Goal: Task Accomplishment & Management: Manage account settings

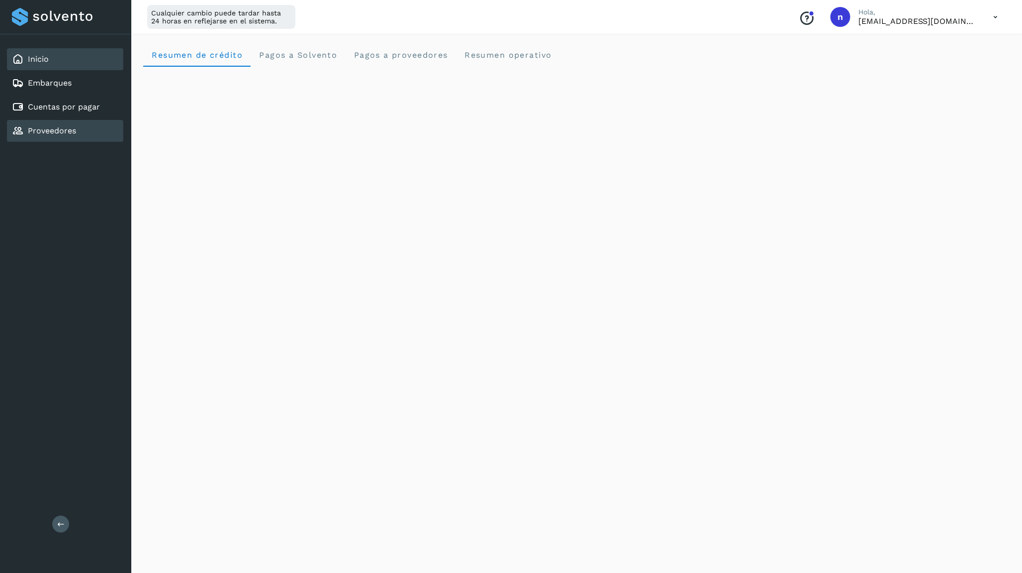
click at [45, 130] on link "Proveedores" at bounding box center [52, 130] width 48 height 9
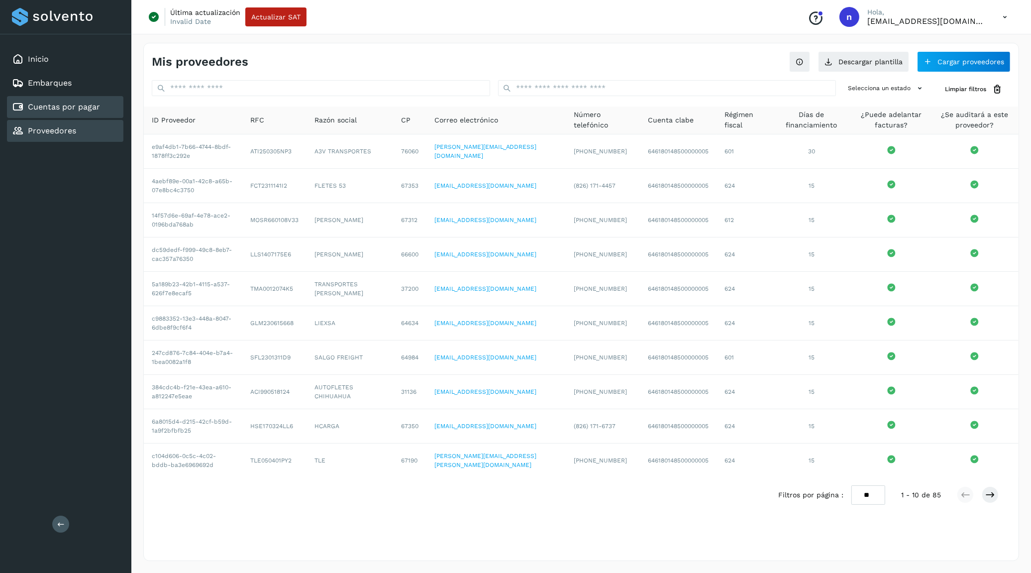
click at [53, 110] on div "Cuentas por pagar" at bounding box center [56, 107] width 88 height 12
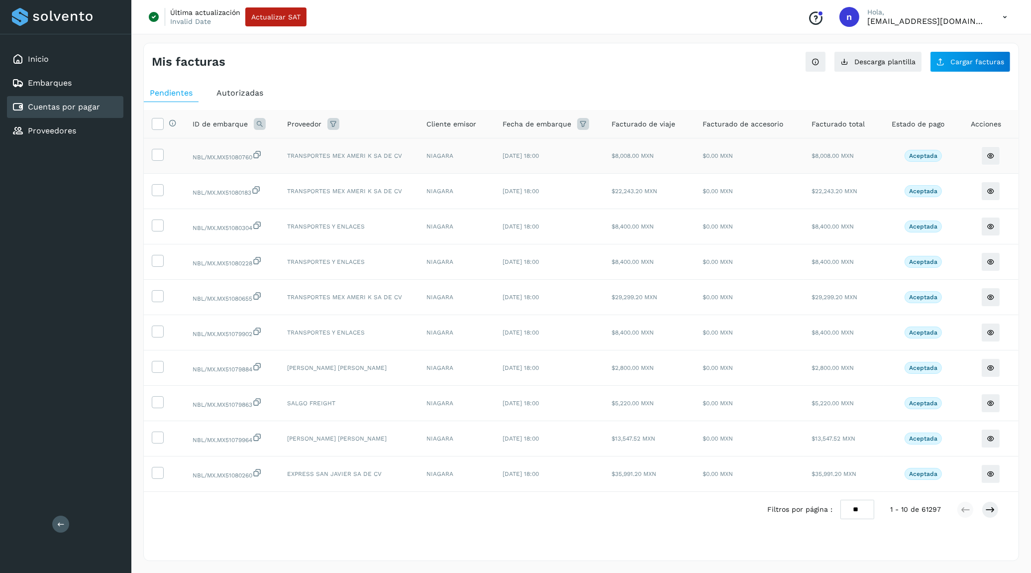
click at [633, 158] on span "$8,008.00 MXN" at bounding box center [632, 155] width 42 height 7
click at [57, 83] on link "Embarques" at bounding box center [50, 82] width 44 height 9
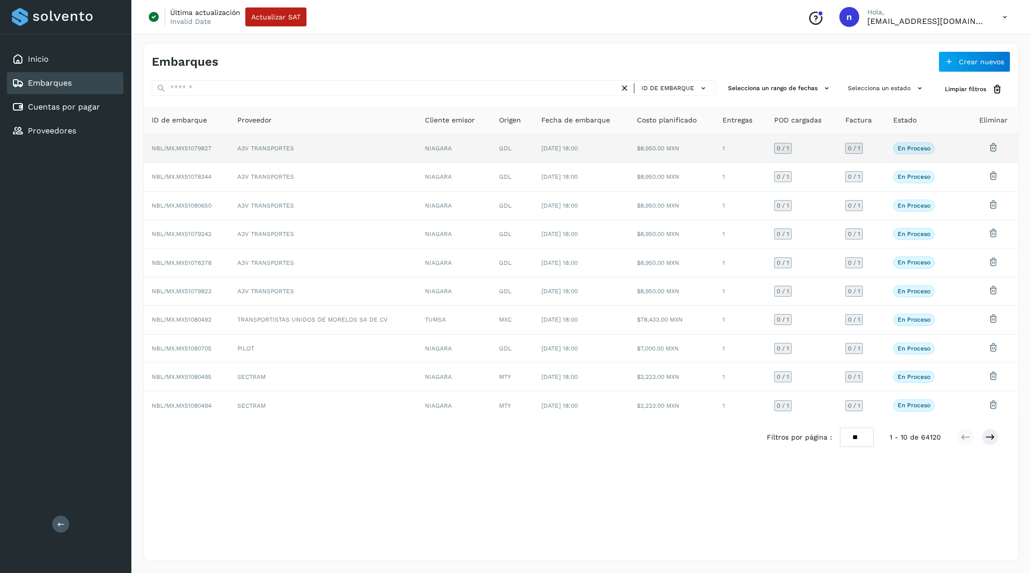
click at [284, 154] on td "A3V TRANSPORTES" at bounding box center [323, 148] width 188 height 28
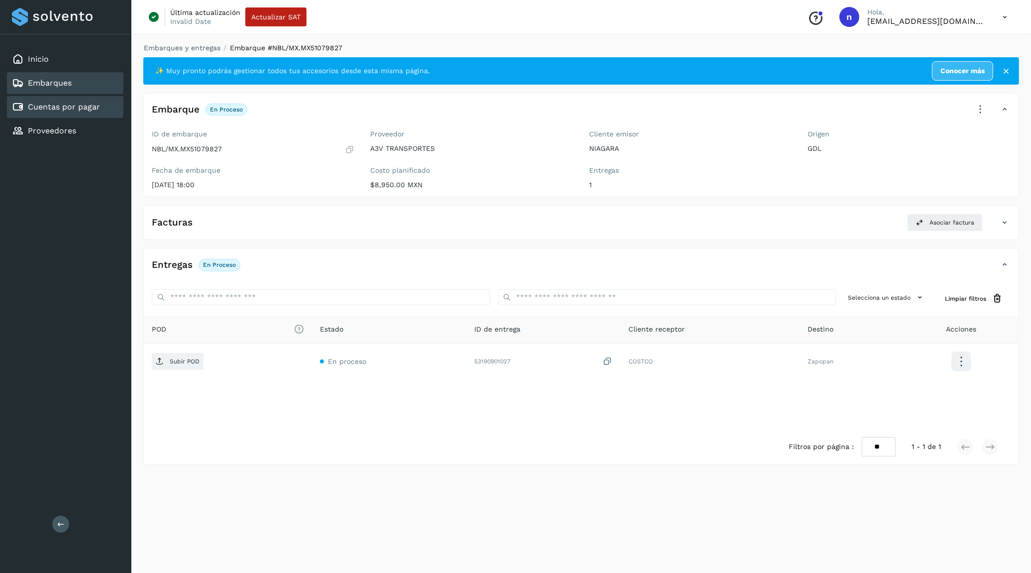
click at [28, 102] on link "Cuentas por pagar" at bounding box center [64, 106] width 72 height 9
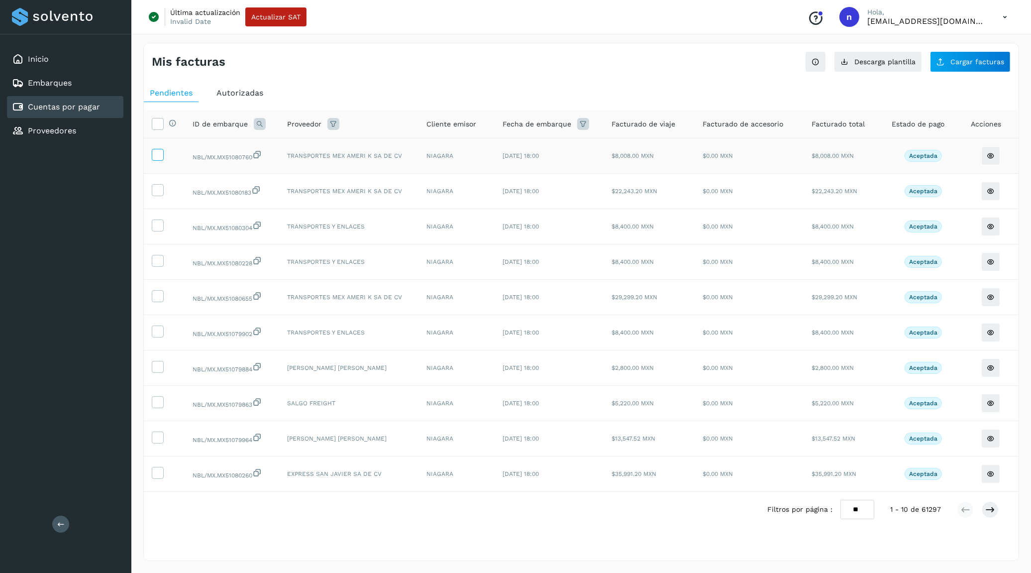
click at [161, 154] on icon at bounding box center [157, 154] width 10 height 10
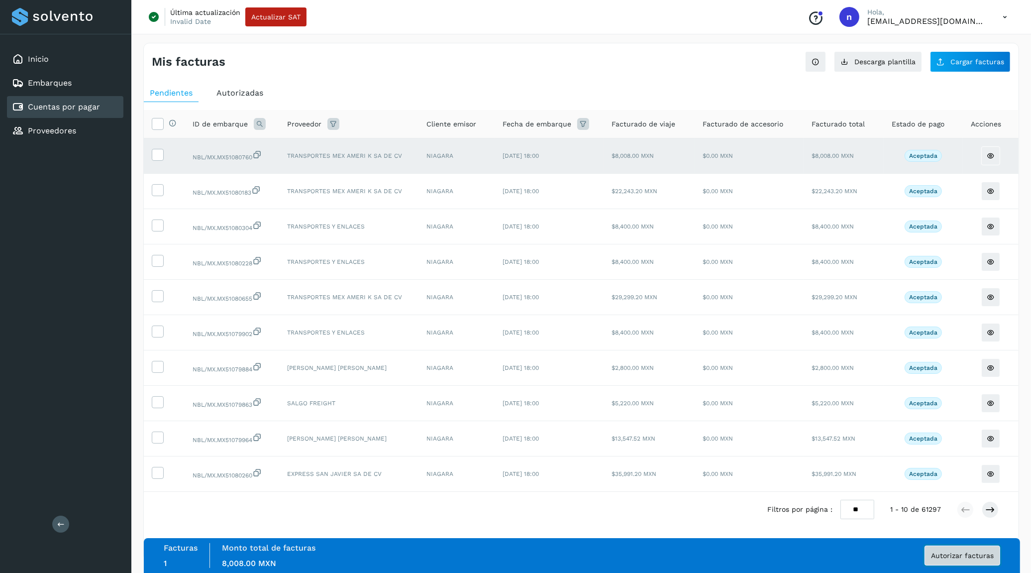
click at [973, 305] on span "Autorizar facturas" at bounding box center [962, 555] width 63 height 7
